Goal: Task Accomplishment & Management: Manage account settings

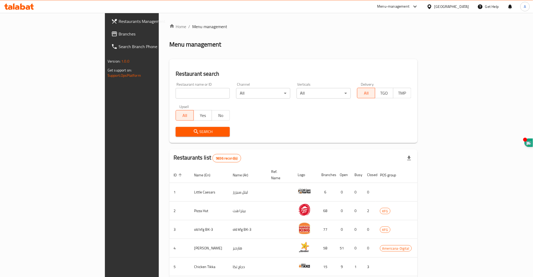
drag, startPoint x: 0, startPoint y: 0, endPoint x: 155, endPoint y: 95, distance: 181.8
click at [176, 95] on input "search" at bounding box center [203, 93] width 54 height 11
type input "wk"
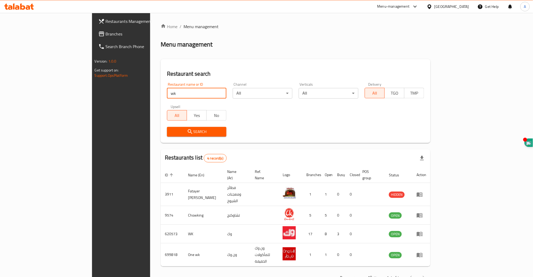
click at [171, 131] on span "Search" at bounding box center [196, 132] width 51 height 7
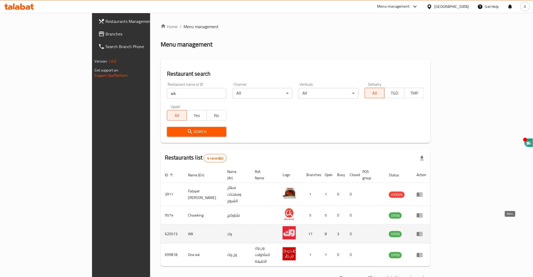
click at [423, 231] on icon "enhanced table" at bounding box center [419, 234] width 6 height 6
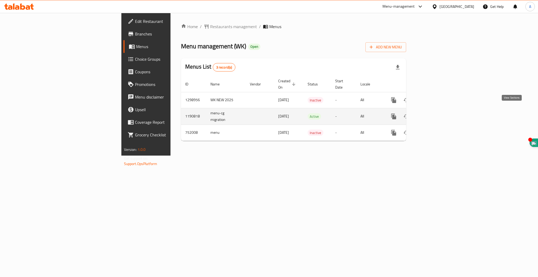
click at [435, 113] on icon "enhanced table" at bounding box center [432, 116] width 6 height 6
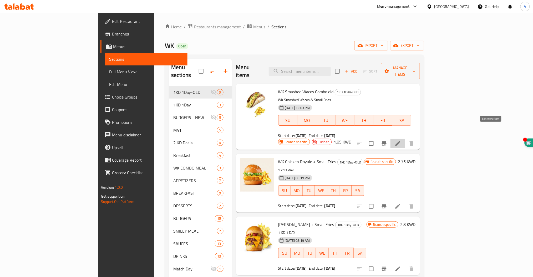
click at [400, 141] on icon at bounding box center [397, 143] width 5 height 5
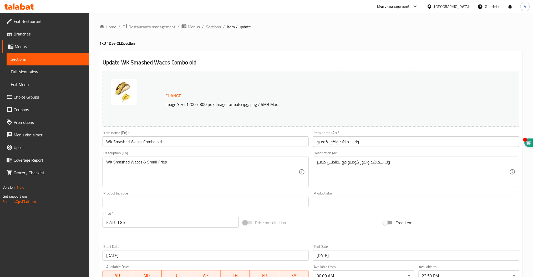
click at [210, 27] on span "Sections" at bounding box center [213, 27] width 15 height 6
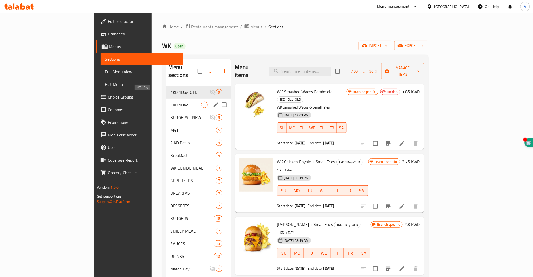
click at [171, 102] on span "1KD 1Day" at bounding box center [186, 105] width 30 height 6
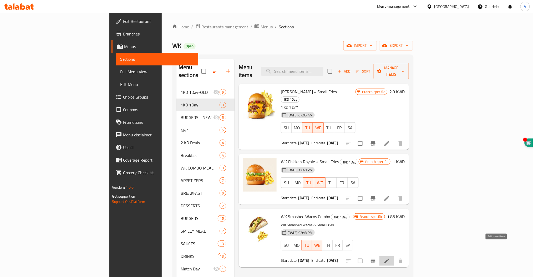
click at [390, 258] on icon at bounding box center [387, 261] width 6 height 6
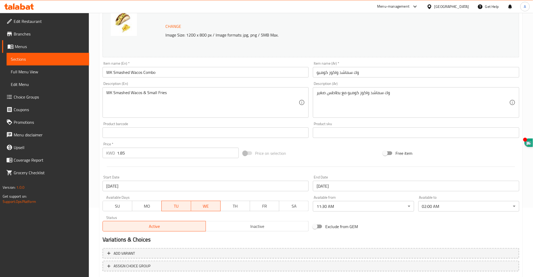
scroll to position [70, 0]
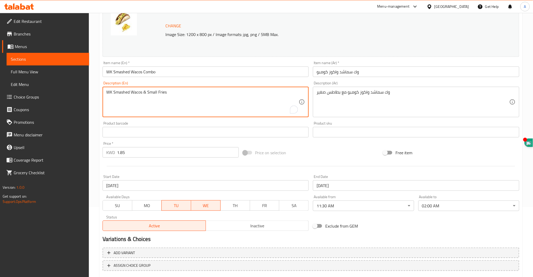
click at [151, 92] on textarea "WK Smashed Wacos & Small Fries" at bounding box center [202, 102] width 193 height 25
type textarea "WK Smashed Wacos & Fries"
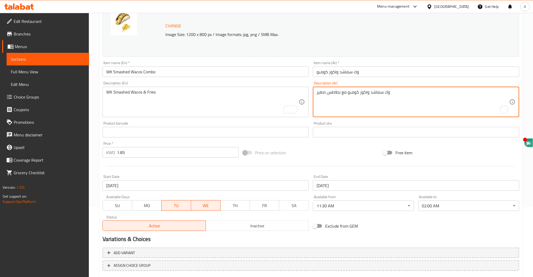
click at [321, 94] on textarea "وك سماشد واكوز كومبو مع بطاطس صغير" at bounding box center [413, 102] width 193 height 25
type textarea "وك سماشد واكوز كومبو مع بطاطس"
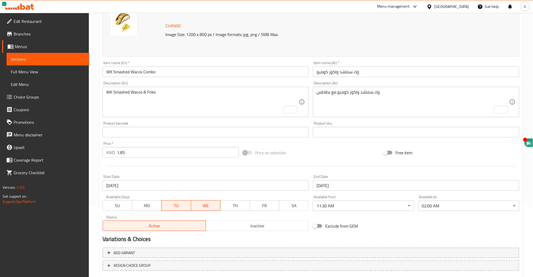
click at [179, 206] on span "TU" at bounding box center [176, 206] width 25 height 8
click at [201, 205] on span "WE" at bounding box center [205, 206] width 25 height 8
click at [143, 206] on span "MO" at bounding box center [146, 206] width 25 height 8
click at [181, 206] on span "TU" at bounding box center [176, 206] width 25 height 8
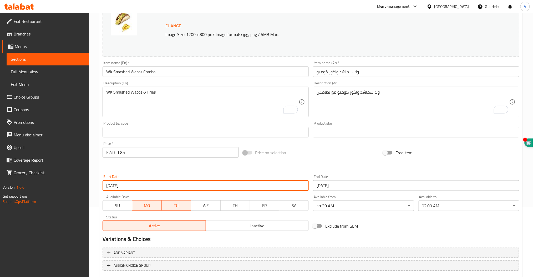
click at [115, 186] on input "[DATE]" at bounding box center [206, 185] width 206 height 11
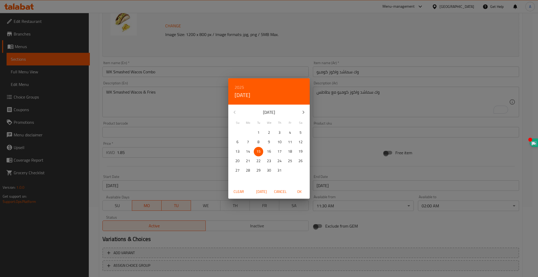
click at [289, 153] on p "18" at bounding box center [290, 151] width 4 height 7
click at [298, 192] on span "OK" at bounding box center [299, 191] width 13 height 7
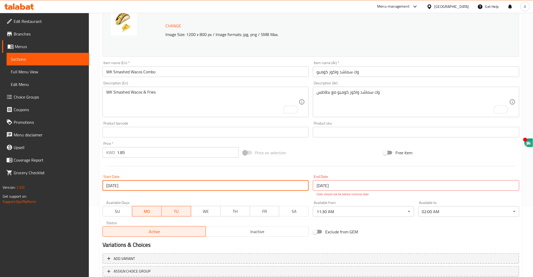
click at [115, 187] on input "[DATE]" at bounding box center [206, 185] width 206 height 11
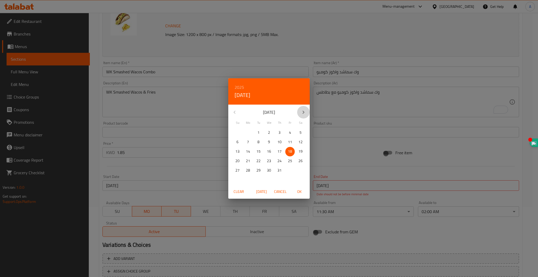
click at [303, 112] on icon "button" at bounding box center [303, 112] width 6 height 6
drag, startPoint x: 300, startPoint y: 149, endPoint x: 295, endPoint y: 161, distance: 13.6
drag, startPoint x: 295, startPoint y: 161, endPoint x: 292, endPoint y: 180, distance: 19.2
click at [292, 180] on div "5" at bounding box center [290, 179] width 11 height 9
click at [298, 192] on span "OK" at bounding box center [299, 191] width 13 height 7
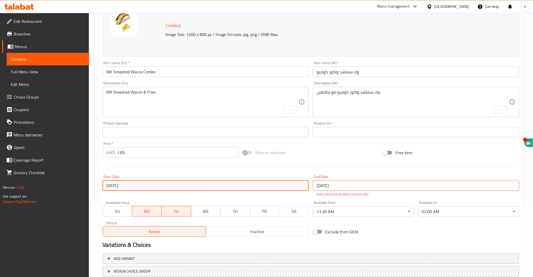
click at [112, 184] on input "[DATE]" at bounding box center [206, 185] width 206 height 11
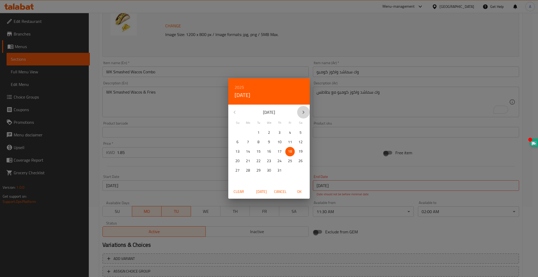
click at [305, 111] on icon "button" at bounding box center [303, 112] width 6 height 6
click at [248, 161] on p "18" at bounding box center [248, 161] width 4 height 7
click at [299, 191] on span "OK" at bounding box center [299, 191] width 13 height 7
type input "[DATE]"
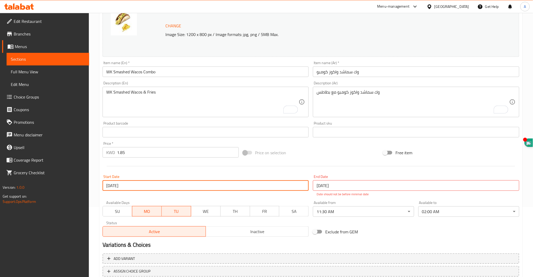
click at [321, 185] on input "[DATE]" at bounding box center [416, 185] width 206 height 11
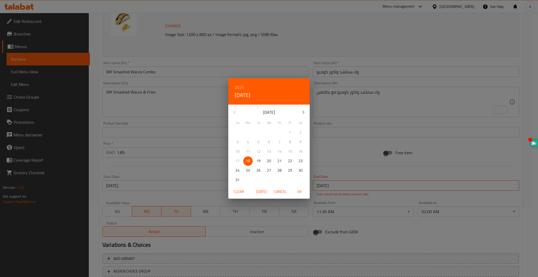
click at [257, 158] on p "19" at bounding box center [259, 161] width 4 height 7
click at [301, 193] on span "OK" at bounding box center [299, 191] width 13 height 7
type input "[DATE]"
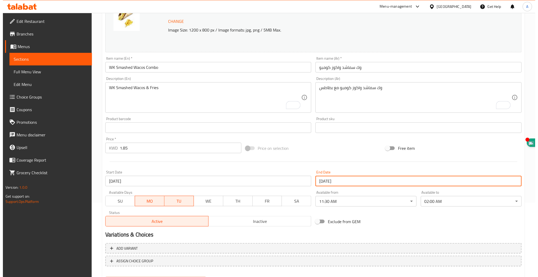
scroll to position [101, 0]
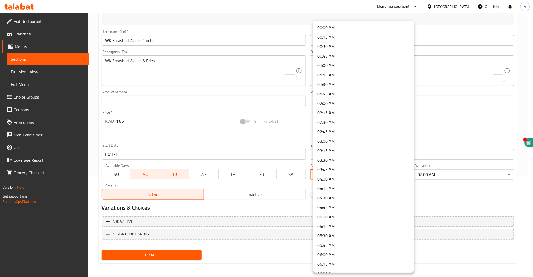
click at [337, 176] on body "​ Menu-management [GEOGRAPHIC_DATA] Get Help A Edit Restaurant Branches Menus S…" at bounding box center [266, 44] width 533 height 264
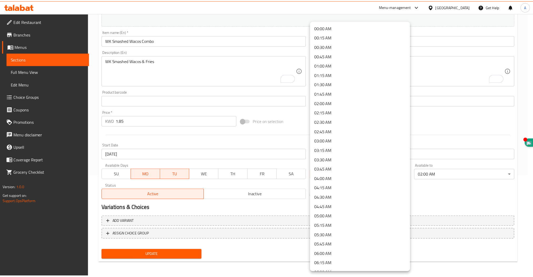
scroll to position [316, 0]
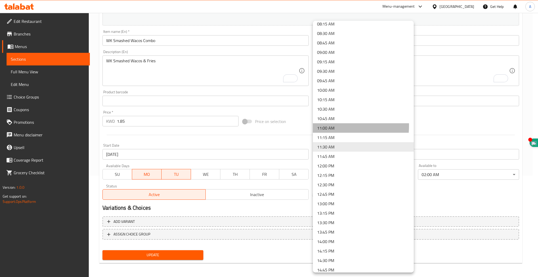
click at [330, 126] on li "11:00 AM" at bounding box center [363, 127] width 101 height 9
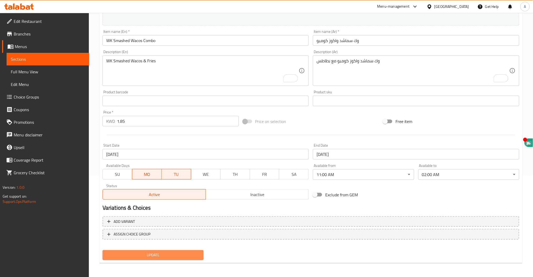
click at [156, 256] on span "Update" at bounding box center [153, 255] width 93 height 7
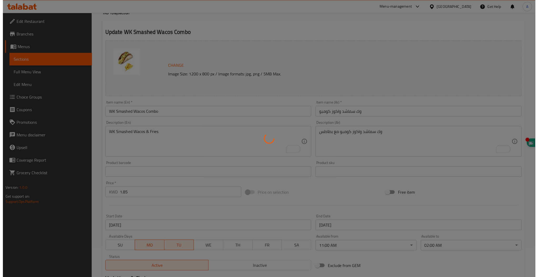
scroll to position [0, 0]
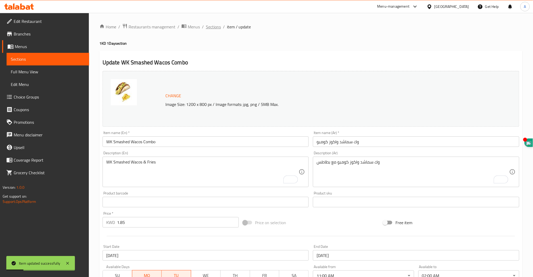
click at [212, 27] on span "Sections" at bounding box center [213, 27] width 15 height 6
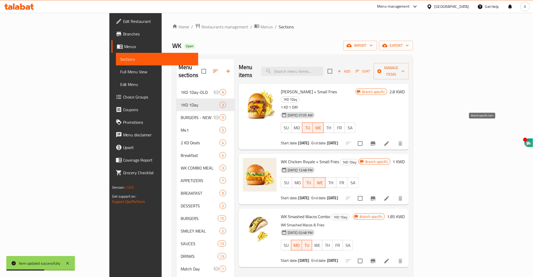
click at [376, 140] on icon "Branch-specific-item" at bounding box center [373, 143] width 6 height 6
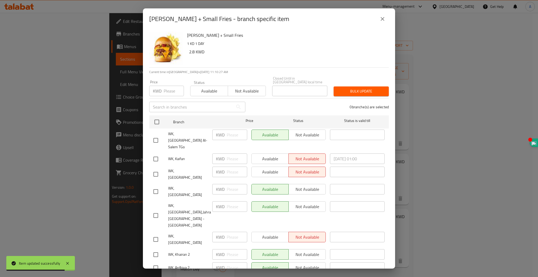
click at [157, 154] on input "checkbox" at bounding box center [155, 159] width 11 height 11
checkbox input "true"
drag, startPoint x: 267, startPoint y: 142, endPoint x: 272, endPoint y: 144, distance: 5.6
click at [266, 155] on span "Available" at bounding box center [270, 159] width 33 height 8
click at [312, 155] on span "Not available" at bounding box center [307, 159] width 33 height 8
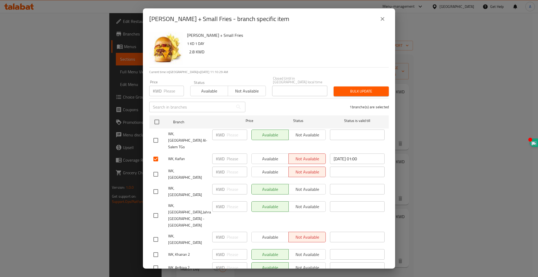
drag, startPoint x: 310, startPoint y: 149, endPoint x: 306, endPoint y: 147, distance: 4.1
click at [310, 154] on button "Not available" at bounding box center [307, 159] width 37 height 11
click at [269, 155] on span "Available" at bounding box center [270, 159] width 33 height 8
click at [155, 169] on input "checkbox" at bounding box center [155, 174] width 11 height 11
checkbox input "true"
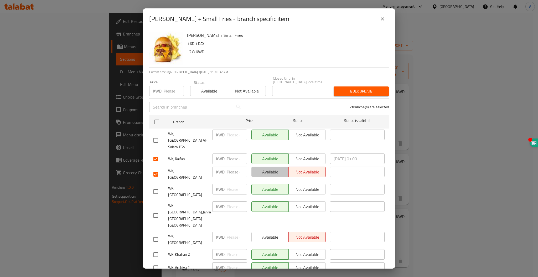
click at [259, 168] on span "Available" at bounding box center [270, 172] width 33 height 8
click at [156, 186] on input "checkbox" at bounding box center [155, 191] width 11 height 11
checkbox input "true"
click at [303, 186] on span "Not available" at bounding box center [307, 190] width 33 height 8
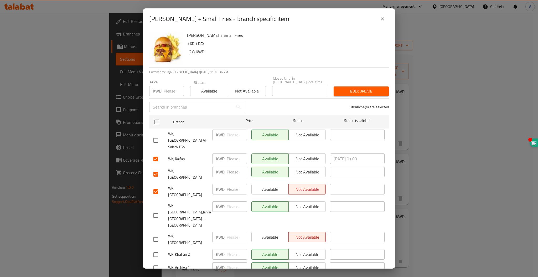
click at [155, 210] on input "checkbox" at bounding box center [155, 215] width 11 height 11
checkbox input "true"
click at [315, 203] on span "Not available" at bounding box center [307, 207] width 33 height 8
click at [266, 232] on div "Available Not available" at bounding box center [289, 237] width 74 height 11
click at [156, 234] on input "checkbox" at bounding box center [155, 239] width 11 height 11
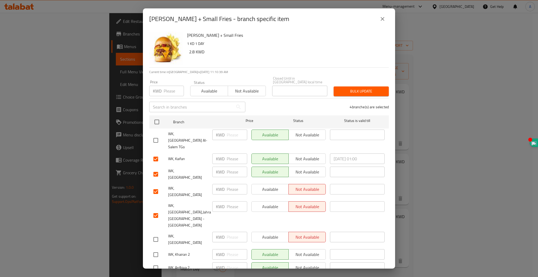
checkbox input "true"
click at [281, 233] on span "Available" at bounding box center [270, 237] width 33 height 8
click at [155, 249] on input "checkbox" at bounding box center [155, 254] width 11 height 11
checkbox input "true"
click at [304, 251] on span "Not available" at bounding box center [307, 255] width 33 height 8
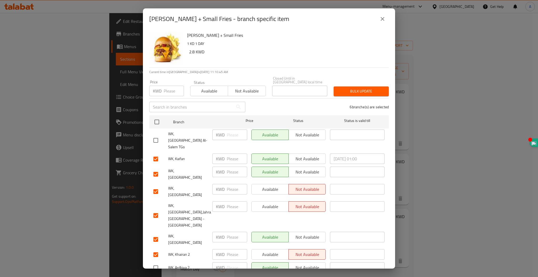
click at [158, 262] on input "checkbox" at bounding box center [155, 267] width 11 height 11
checkbox input "true"
click at [302, 264] on span "Not available" at bounding box center [307, 268] width 33 height 8
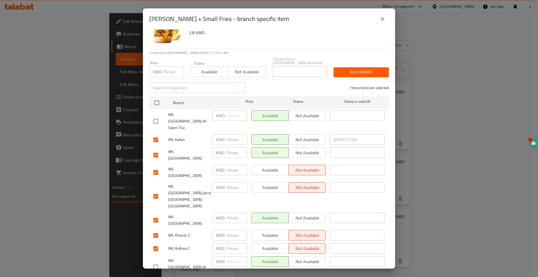
scroll to position [35, 0]
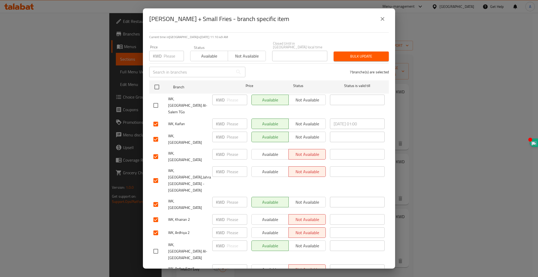
click at [157, 267] on input "checkbox" at bounding box center [155, 272] width 11 height 11
checkbox input "true"
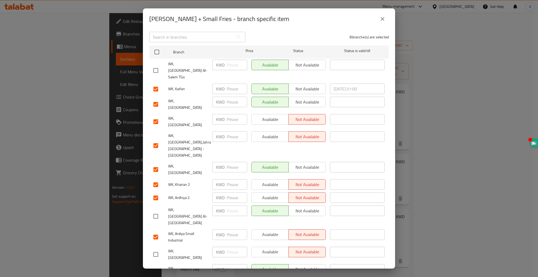
click at [299, 264] on div "Available Not available" at bounding box center [289, 269] width 74 height 11
click at [156, 266] on input "checkbox" at bounding box center [155, 271] width 11 height 11
checkbox input "true"
click at [304, 266] on span "Not available" at bounding box center [307, 270] width 33 height 8
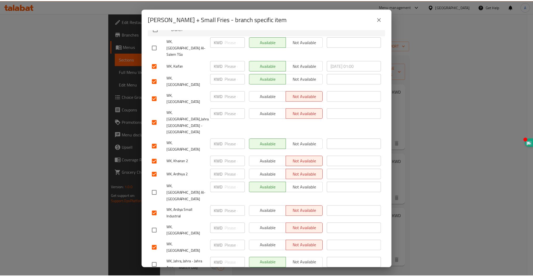
scroll to position [105, 0]
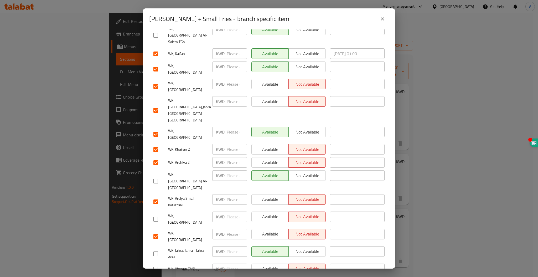
click at [155, 277] on input "checkbox" at bounding box center [155, 282] width 11 height 11
checkbox input "true"
click at [259, 277] on span "Available" at bounding box center [270, 282] width 33 height 8
drag, startPoint x: 156, startPoint y: 248, endPoint x: 180, endPoint y: 248, distance: 23.4
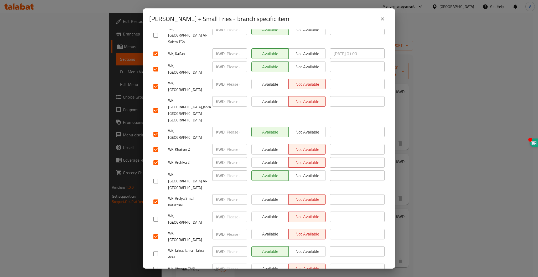
checkbox input "true"
click at [155, 248] on input "checkbox" at bounding box center [155, 253] width 11 height 11
checkbox input "true"
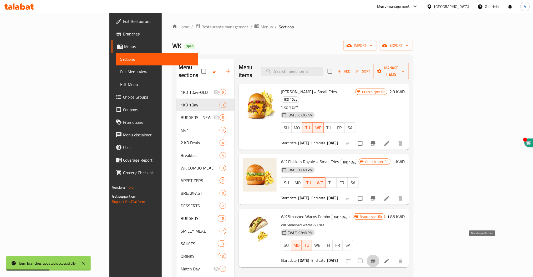
click at [376, 258] on icon "Branch-specific-item" at bounding box center [373, 261] width 6 height 6
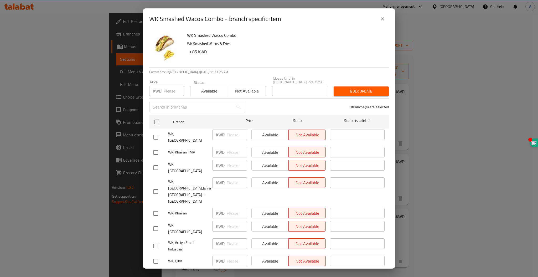
click at [385, 22] on button "close" at bounding box center [382, 19] width 13 height 13
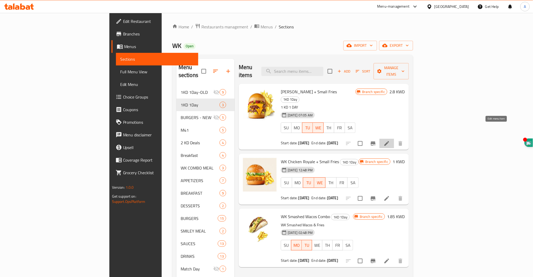
click at [390, 140] on icon at bounding box center [387, 143] width 6 height 6
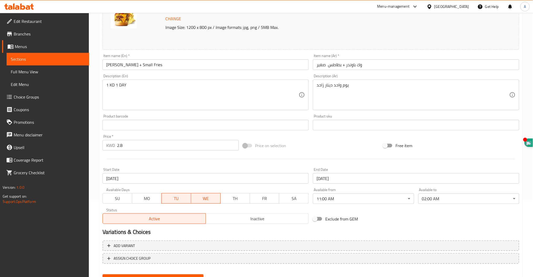
scroll to position [101, 0]
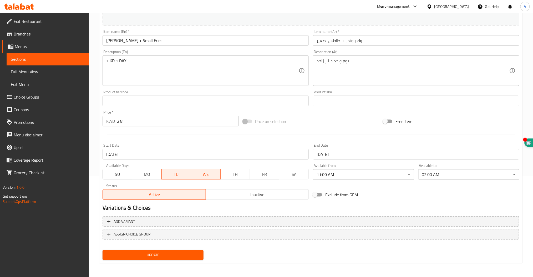
click at [267, 197] on span "Inactive" at bounding box center [257, 195] width 99 height 8
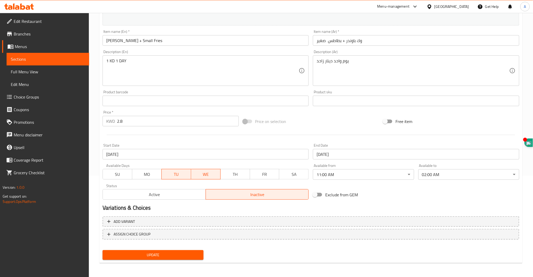
click at [159, 258] on button "Update" at bounding box center [153, 255] width 101 height 10
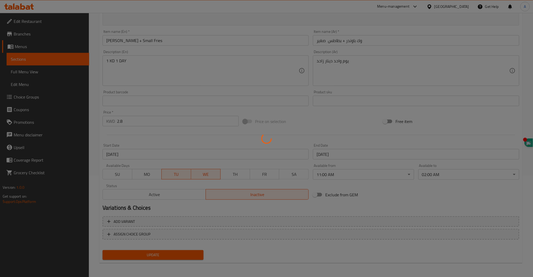
scroll to position [0, 0]
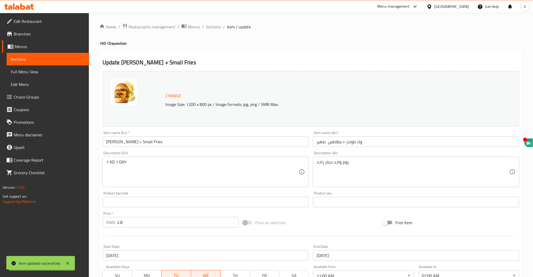
click at [215, 30] on span "Sections" at bounding box center [213, 27] width 15 height 6
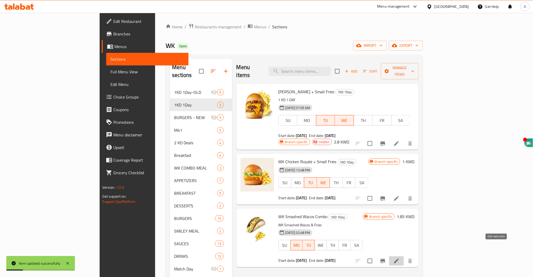
click at [400, 258] on icon at bounding box center [396, 261] width 6 height 6
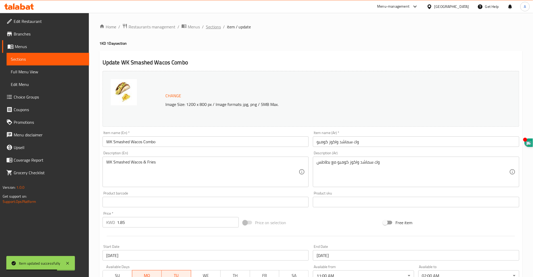
click at [213, 25] on span "Sections" at bounding box center [213, 27] width 15 height 6
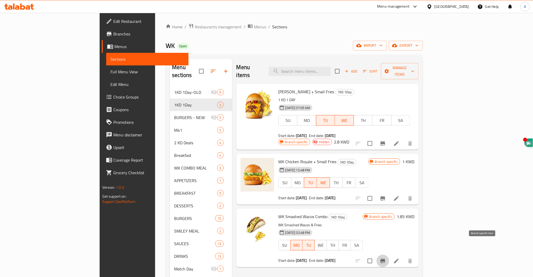
click at [385, 259] on icon "Branch-specific-item" at bounding box center [382, 261] width 5 height 4
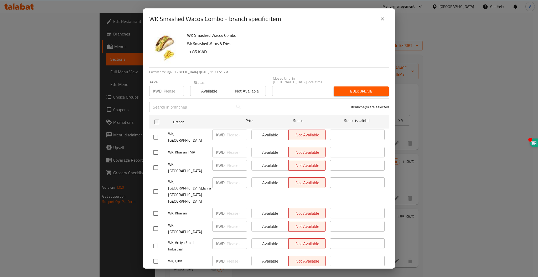
click at [158, 132] on input "checkbox" at bounding box center [155, 137] width 11 height 11
checkbox input "true"
click at [154, 223] on input "checkbox" at bounding box center [155, 228] width 11 height 11
checkbox input "true"
click at [155, 208] on input "checkbox" at bounding box center [155, 213] width 11 height 11
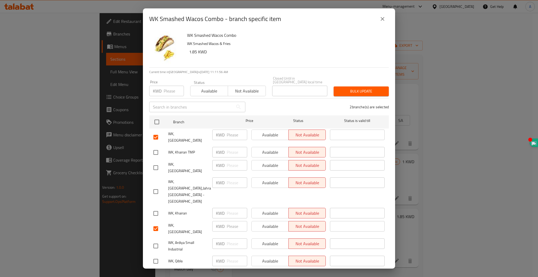
checkbox input "true"
click at [155, 256] on input "checkbox" at bounding box center [155, 261] width 11 height 11
checkbox input "true"
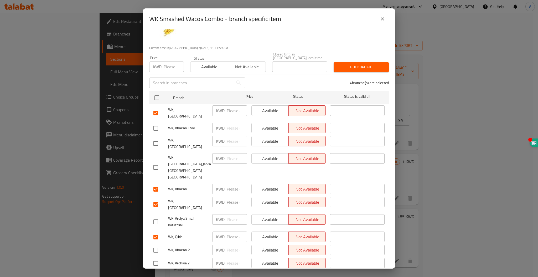
scroll to position [35, 0]
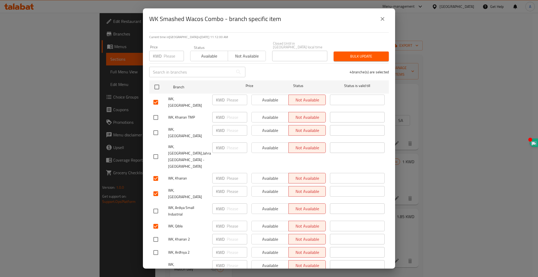
click at [154, 266] on input "checkbox" at bounding box center [155, 271] width 11 height 11
checkbox input "true"
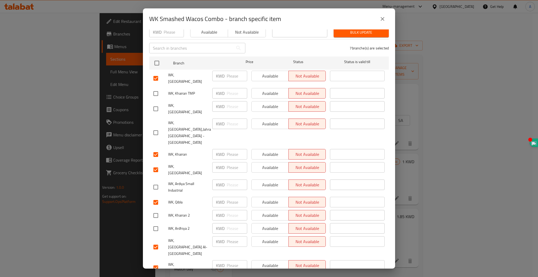
scroll to position [70, 0]
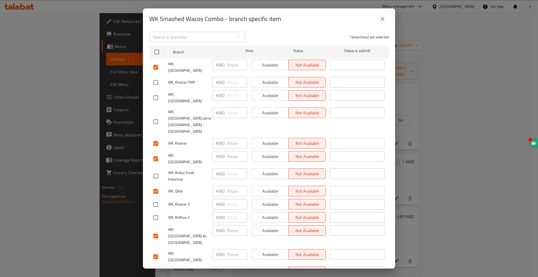
click at [155, 269] on input "checkbox" at bounding box center [155, 274] width 11 height 11
checkbox input "false"
checkbox input "true"
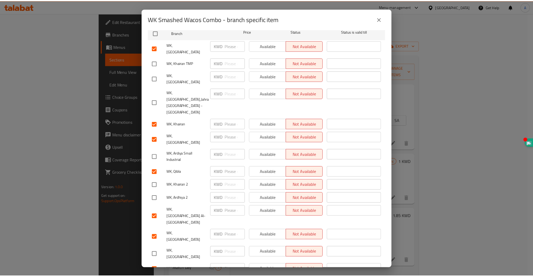
scroll to position [105, 0]
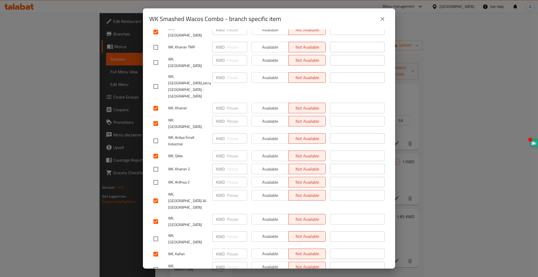
checkbox input "true"
click at [155, 264] on input "checkbox" at bounding box center [155, 269] width 11 height 11
checkbox input "true"
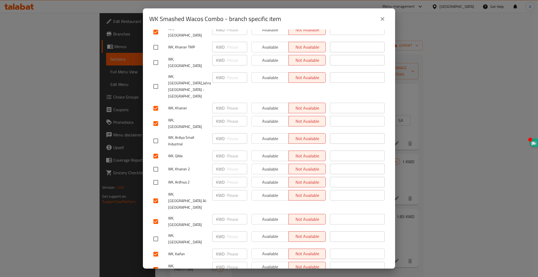
checkbox input "true"
click at [155, 195] on input "checkbox" at bounding box center [155, 200] width 11 height 11
checkbox input "false"
click at [257, 263] on span "Available" at bounding box center [270, 267] width 33 height 8
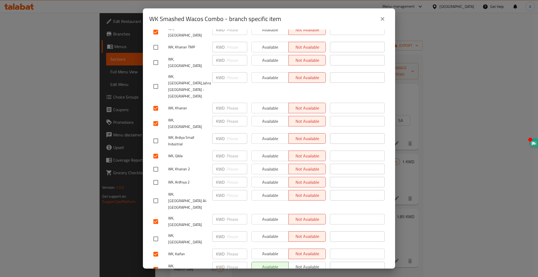
click at [258, 249] on button "Available" at bounding box center [270, 254] width 37 height 11
click at [260, 216] on span "Available" at bounding box center [270, 220] width 33 height 8
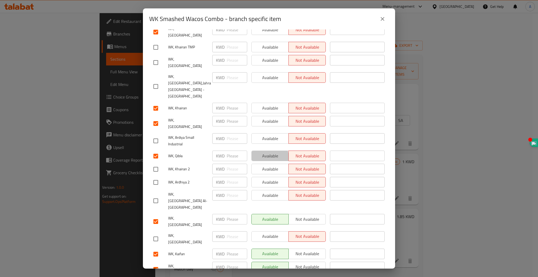
drag, startPoint x: 268, startPoint y: 127, endPoint x: 266, endPoint y: 125, distance: 2.8
click at [268, 152] on span "Available" at bounding box center [270, 156] width 33 height 8
click at [264, 131] on div "Available Not available" at bounding box center [288, 140] width 79 height 19
click at [264, 118] on span "Available" at bounding box center [270, 122] width 33 height 8
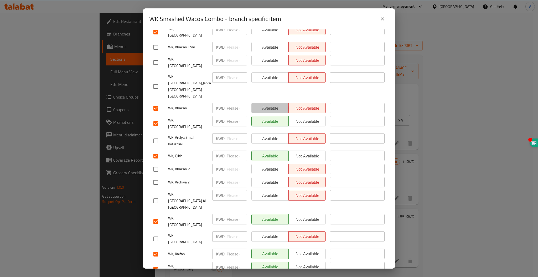
click at [264, 104] on span "Available" at bounding box center [270, 108] width 33 height 8
